Goal: Task Accomplishment & Management: Use online tool/utility

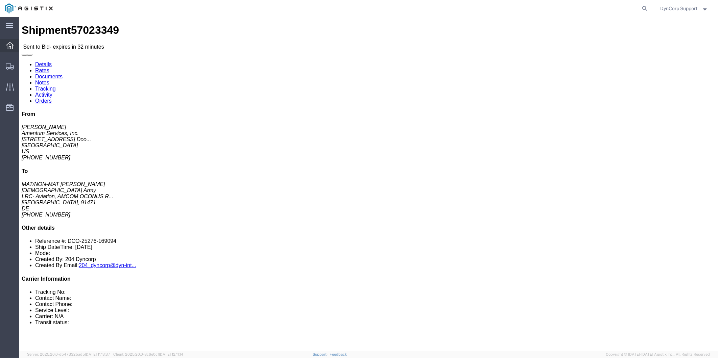
click at [8, 47] on icon at bounding box center [9, 45] width 7 height 7
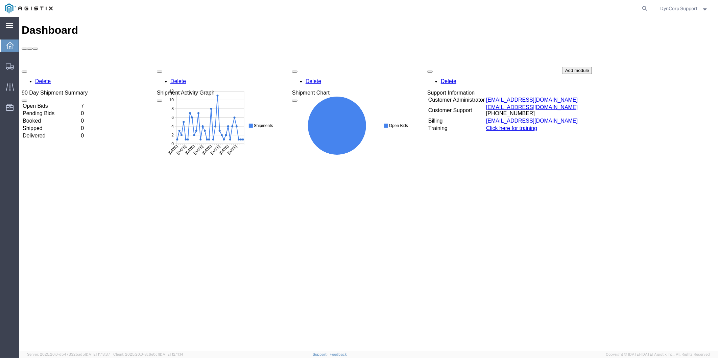
click at [11, 28] on svg-icon at bounding box center [9, 25] width 7 height 7
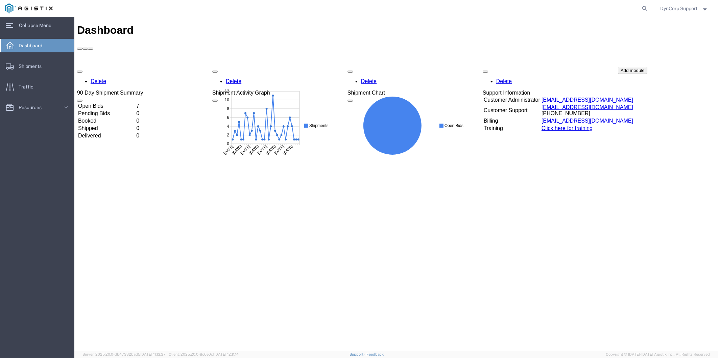
click at [9, 46] on icon at bounding box center [9, 45] width 7 height 7
click at [106, 102] on td "Open Bids" at bounding box center [105, 105] width 57 height 7
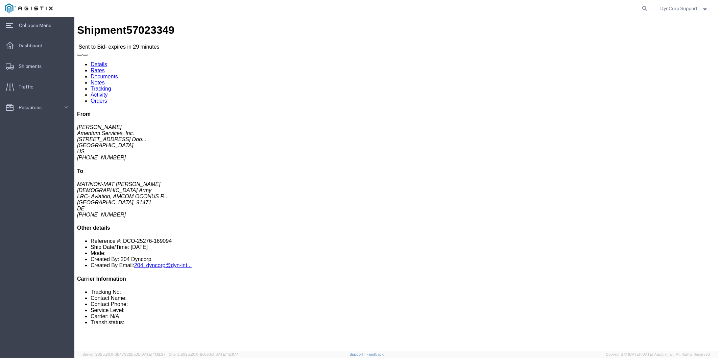
click link "Enter / Modify Bid"
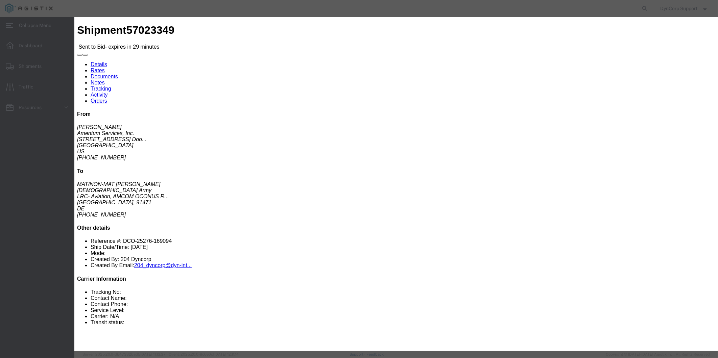
click select "Select Crane Worldwide [PERSON_NAME] International"
select select "141"
click select "Select Crane Worldwide [PERSON_NAME] International"
click div
click select "Select 2 Day AM Service 2 Day PM 2 Day Service 3 - 5 Day 3 Day PM 3 Day Service…"
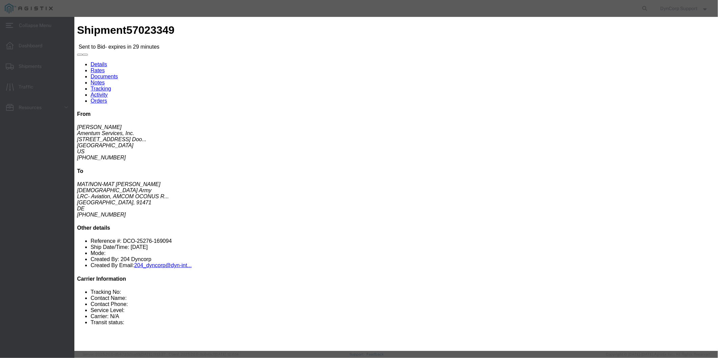
select select "14189"
click select "Select 2 Day AM Service 2 Day PM 2 Day Service 3 - 5 Day 3 Day PM 3 Day Service…"
click input "text"
type input "57023349"
click input "number"
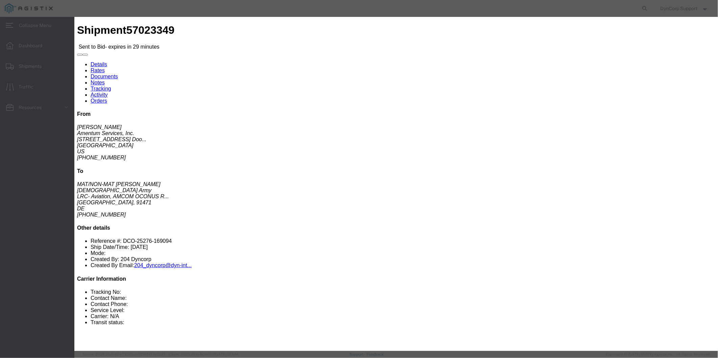
type input "2190"
click button "Submit"
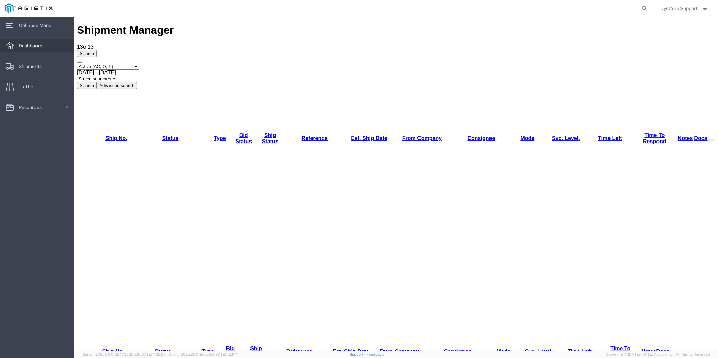
click at [28, 49] on span "Dashboard" at bounding box center [33, 46] width 28 height 14
